Goal: Task Accomplishment & Management: Complete application form

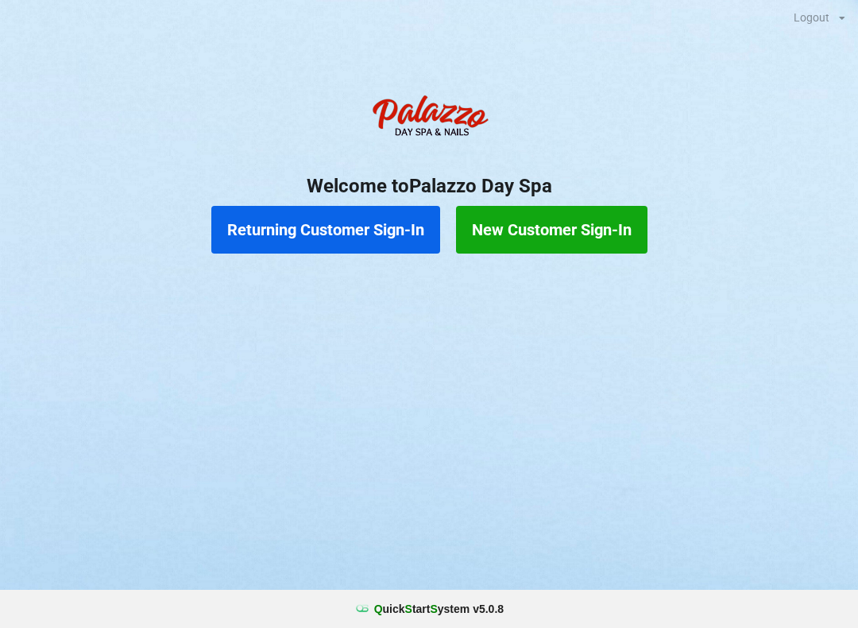
click at [332, 206] on button "Returning Customer Sign-In" at bounding box center [325, 230] width 229 height 48
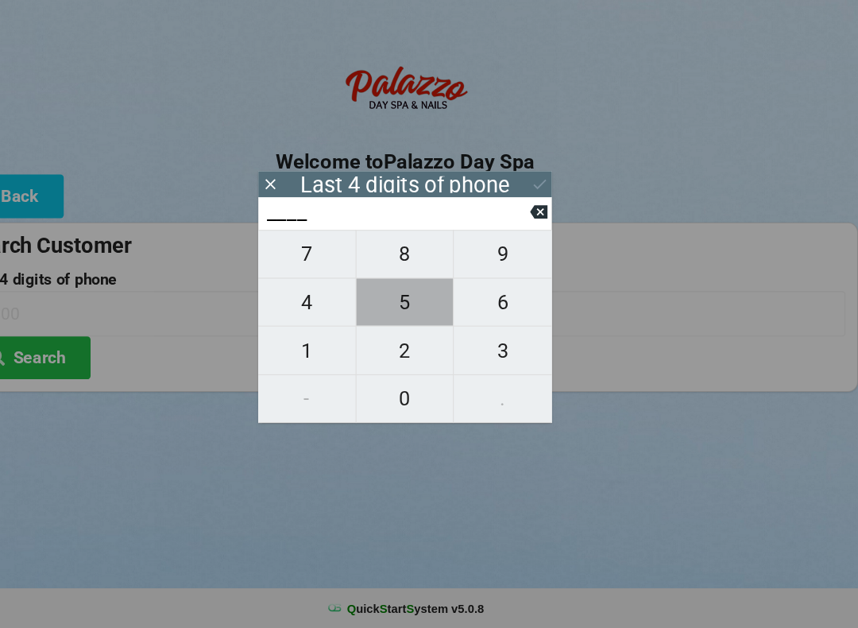
click at [390, 302] on span "5" at bounding box center [429, 318] width 92 height 33
type input "5___"
click at [298, 302] on span "4" at bounding box center [336, 318] width 92 height 33
type input "54__"
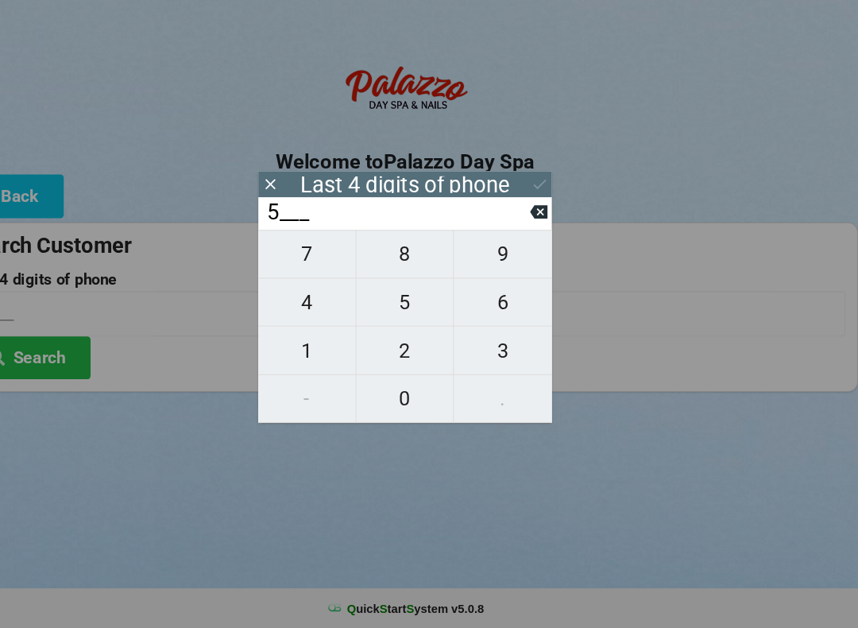
type input "54__"
click at [290, 257] on span "7" at bounding box center [336, 273] width 92 height 33
type input "547_"
click at [383, 257] on span "8" at bounding box center [429, 273] width 92 height 33
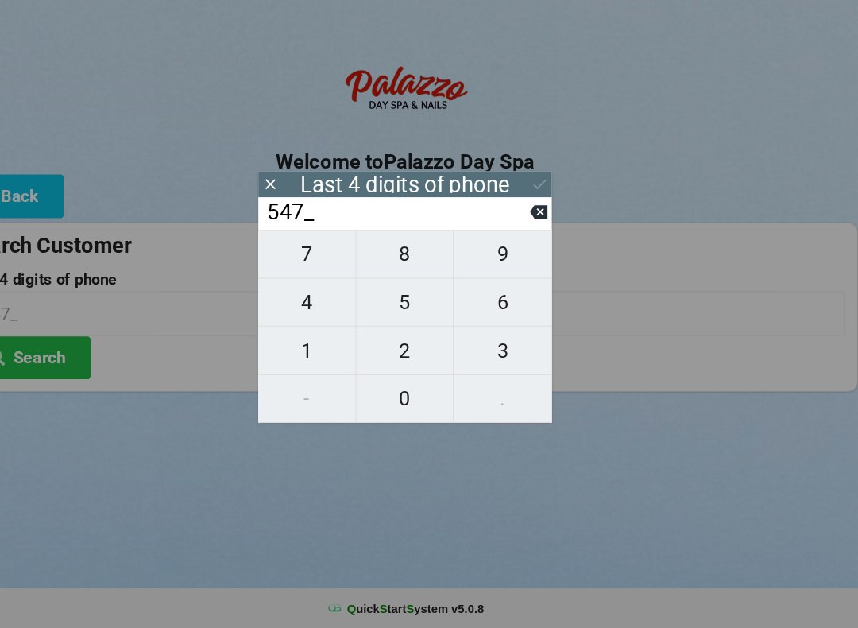
type input "5478"
click at [52, 351] on button "Search" at bounding box center [71, 371] width 119 height 41
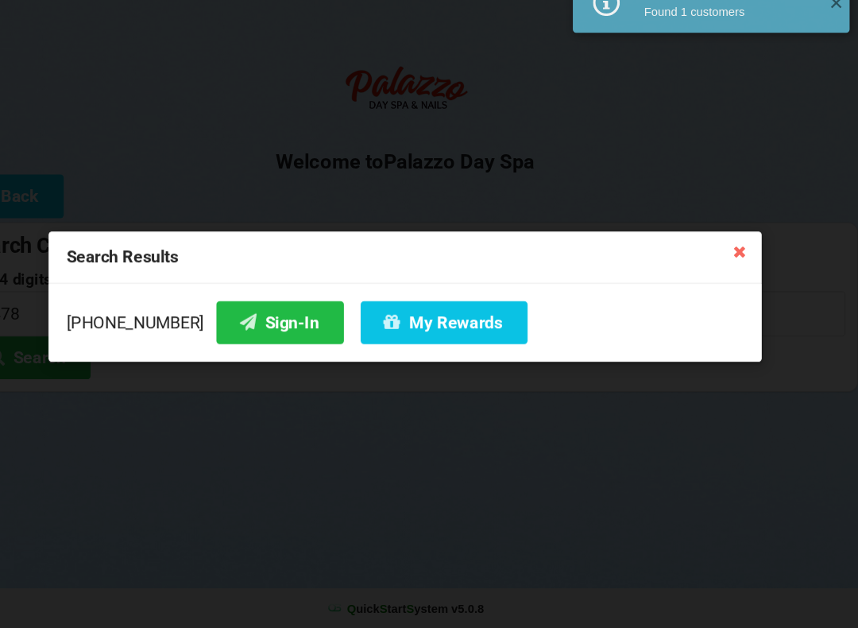
click at [253, 318] on button "Sign-In" at bounding box center [310, 338] width 121 height 41
